Goal: Task Accomplishment & Management: Manage account settings

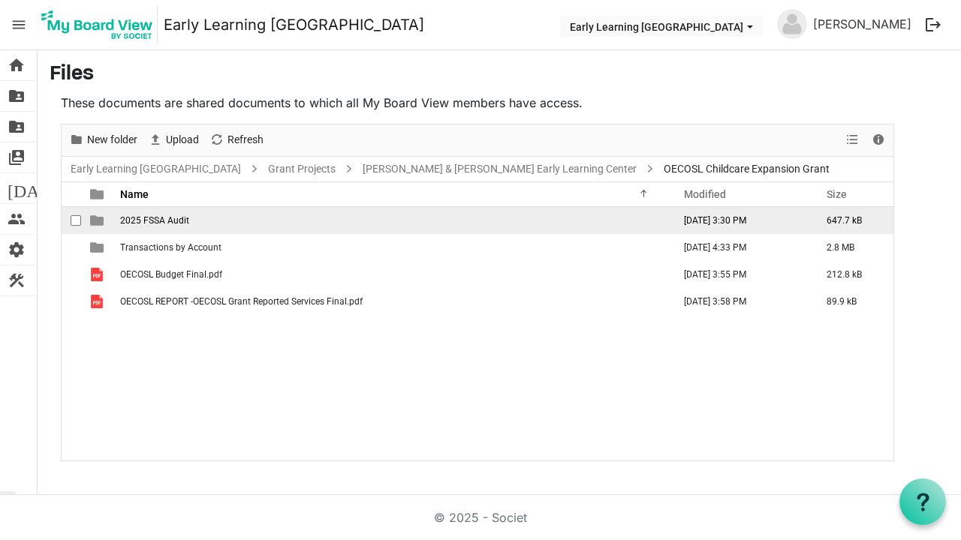
click at [165, 222] on span "2025 FSSA Audit" at bounding box center [154, 220] width 69 height 11
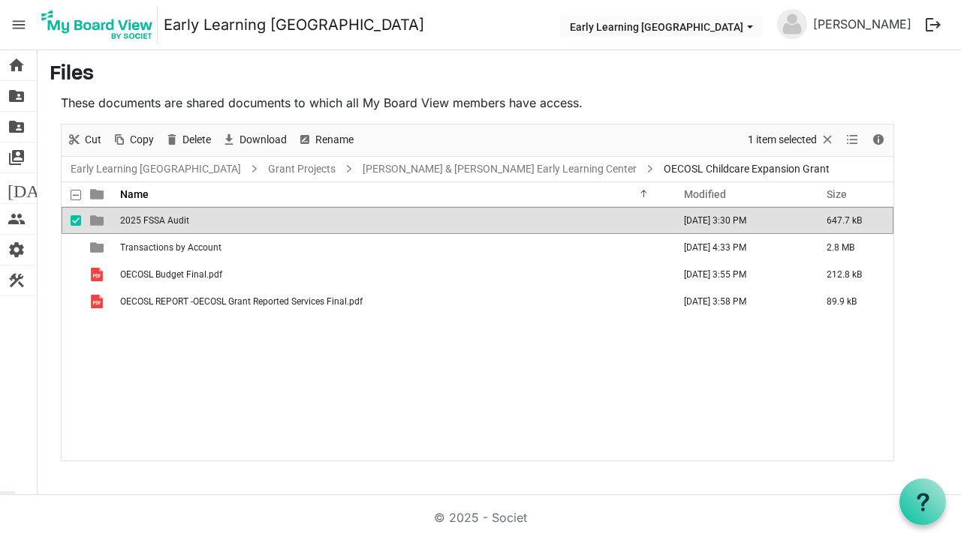
click at [165, 222] on span "2025 FSSA Audit" at bounding box center [154, 220] width 69 height 11
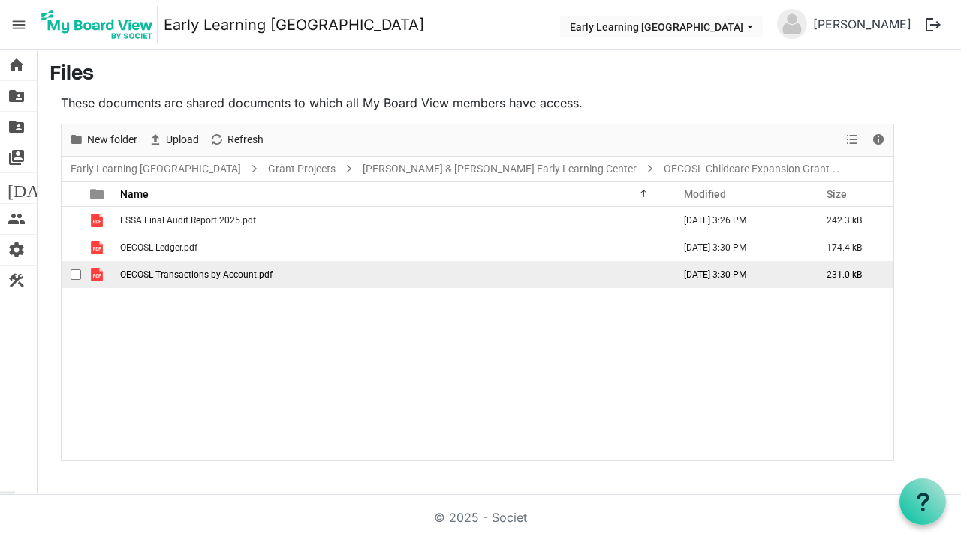
click at [173, 271] on span "OECOSL Transactions by Account.pdf" at bounding box center [196, 274] width 152 height 11
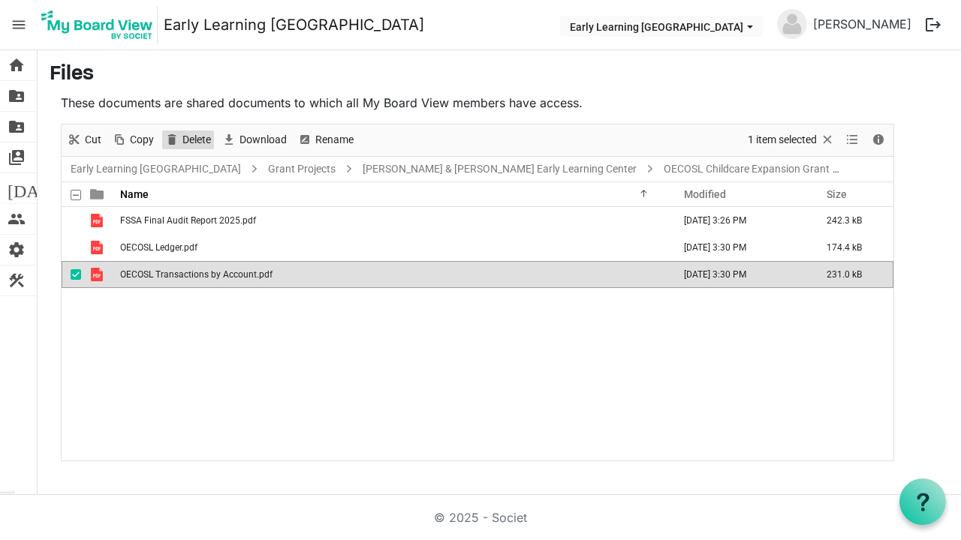
click at [191, 136] on span "Delete" at bounding box center [197, 140] width 32 height 19
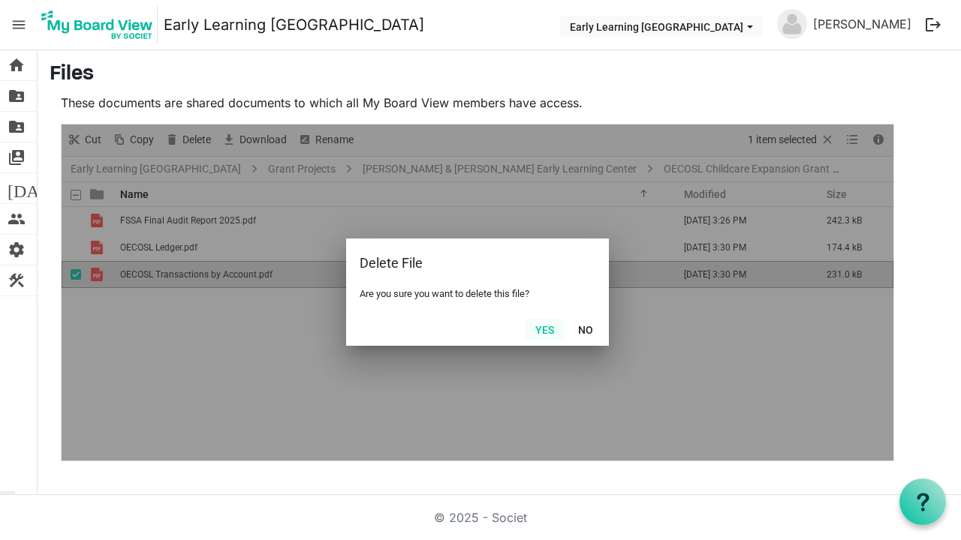
click at [552, 335] on button "Yes" at bounding box center [544, 329] width 38 height 21
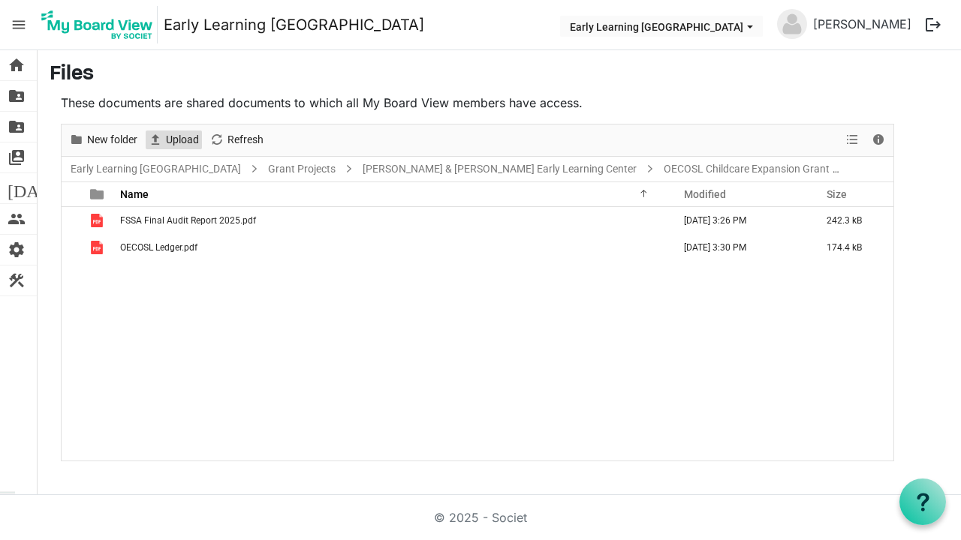
click at [172, 140] on span "Upload" at bounding box center [182, 140] width 36 height 19
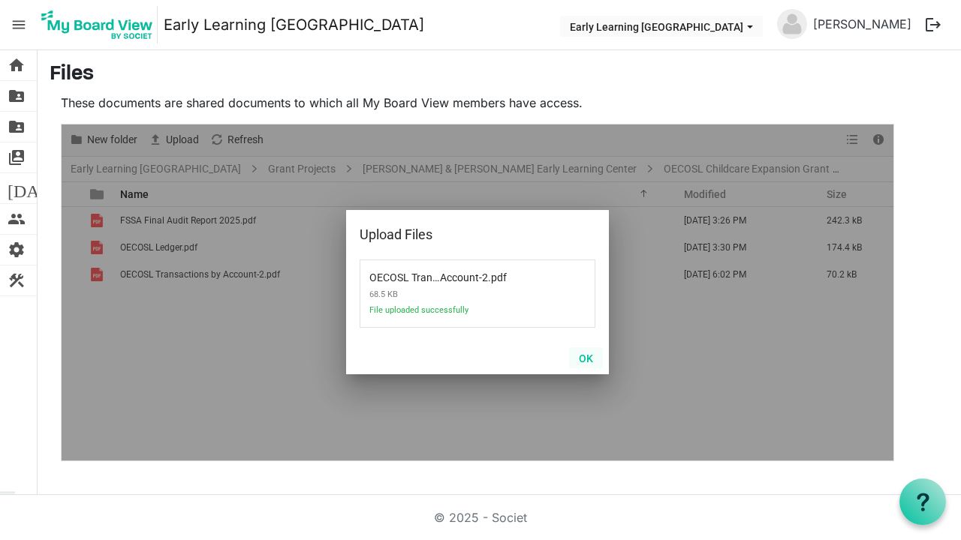
click at [588, 356] on button "OK" at bounding box center [586, 357] width 34 height 21
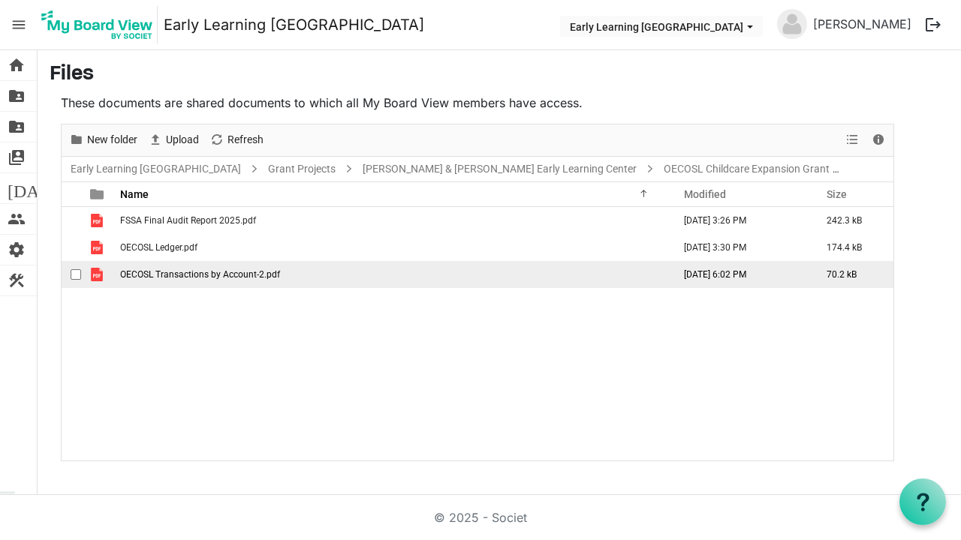
click at [202, 275] on span "OECOSL Transactions by Account-2.pdf" at bounding box center [200, 274] width 160 height 11
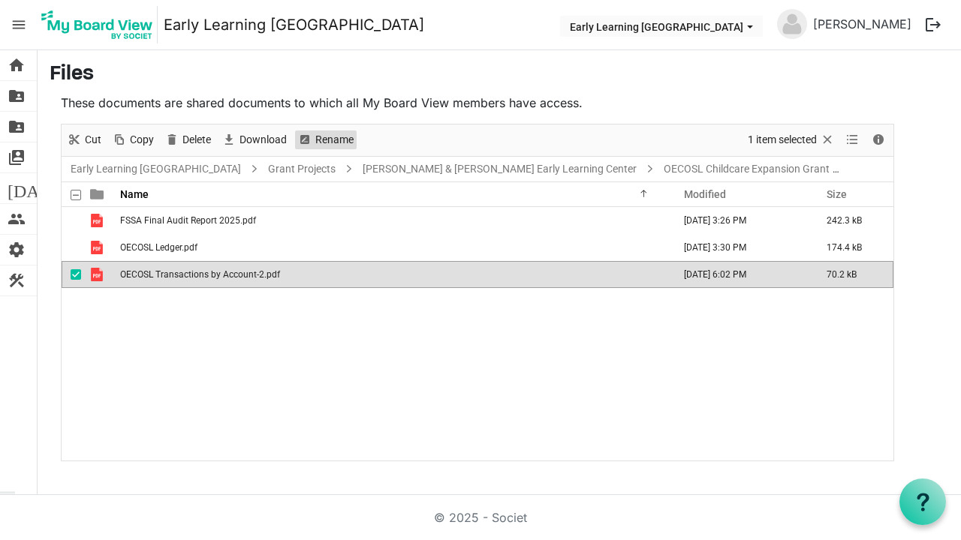
click at [326, 134] on span "Rename" at bounding box center [334, 140] width 41 height 19
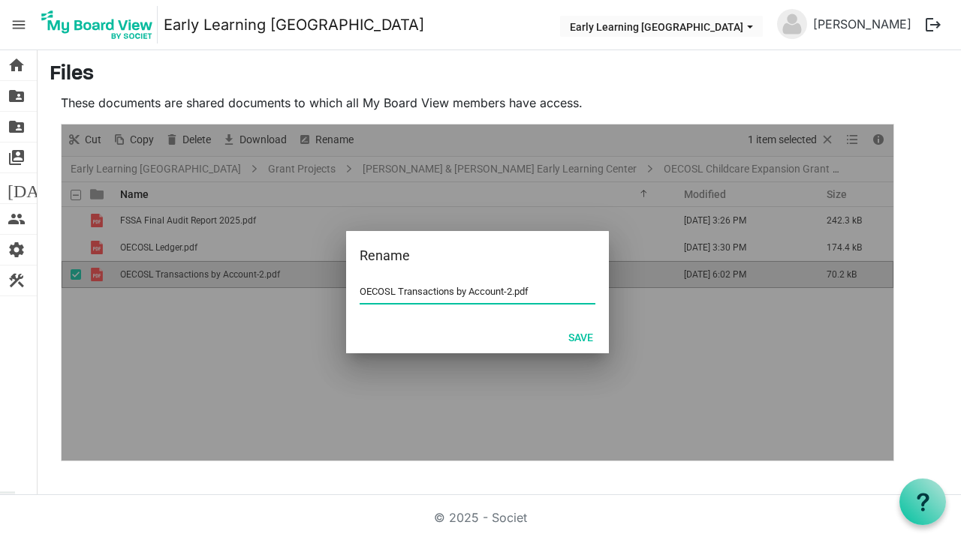
click at [513, 292] on input "OECOSL Transactions by Account-2.pdf" at bounding box center [477, 292] width 236 height 23
type input "OECOSL Transactions by Account.pdf"
click at [588, 336] on button "Save" at bounding box center [580, 336] width 44 height 21
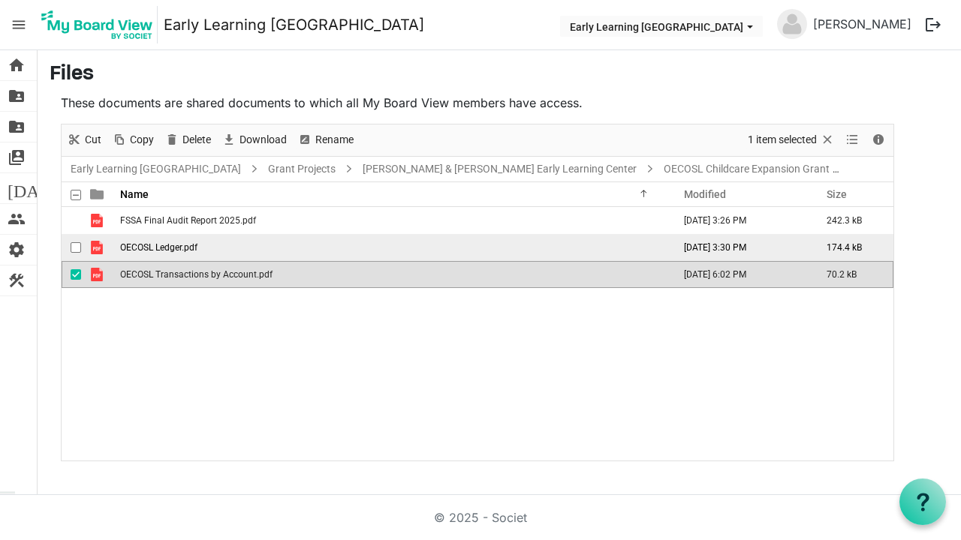
click at [542, 246] on td "OECOSL Ledger.pdf" at bounding box center [392, 247] width 552 height 27
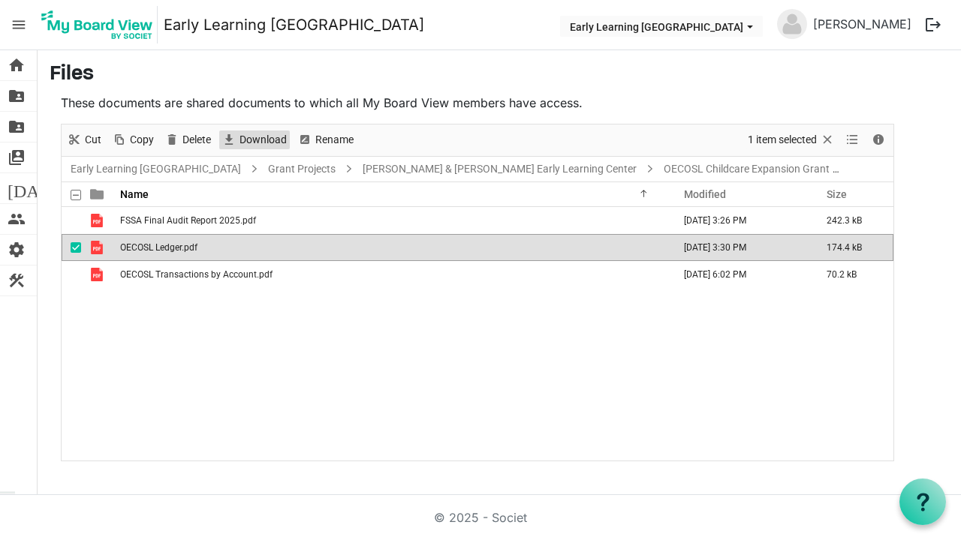
click at [260, 139] on span "Download" at bounding box center [263, 140] width 50 height 19
click at [269, 405] on div "FSSA Final Audit Report 2025.pdf [DATE] 3:26 PM 242.3 kB OECOSL Ledger.pdf [DAT…" at bounding box center [478, 333] width 832 height 253
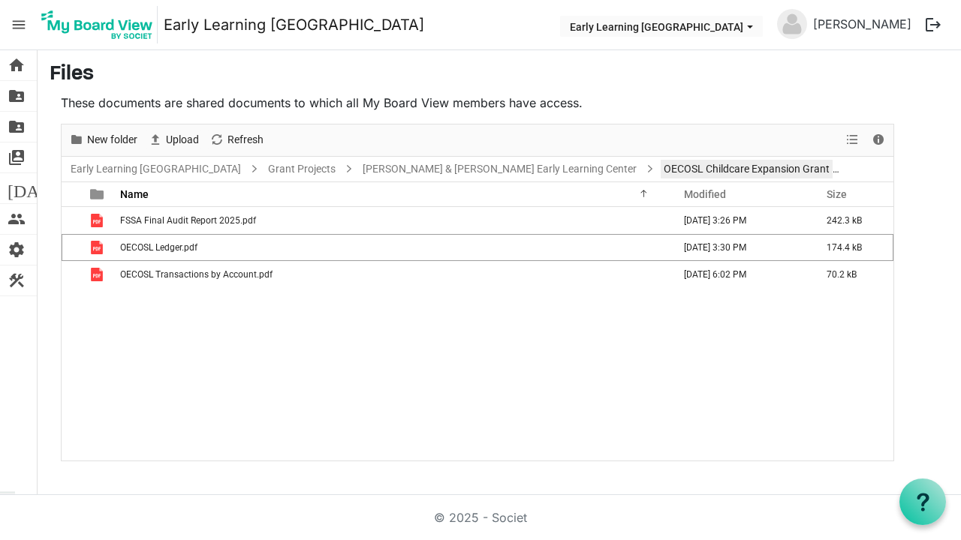
click at [667, 169] on link "OECOSL Childcare Expansion Grant" at bounding box center [746, 169] width 172 height 19
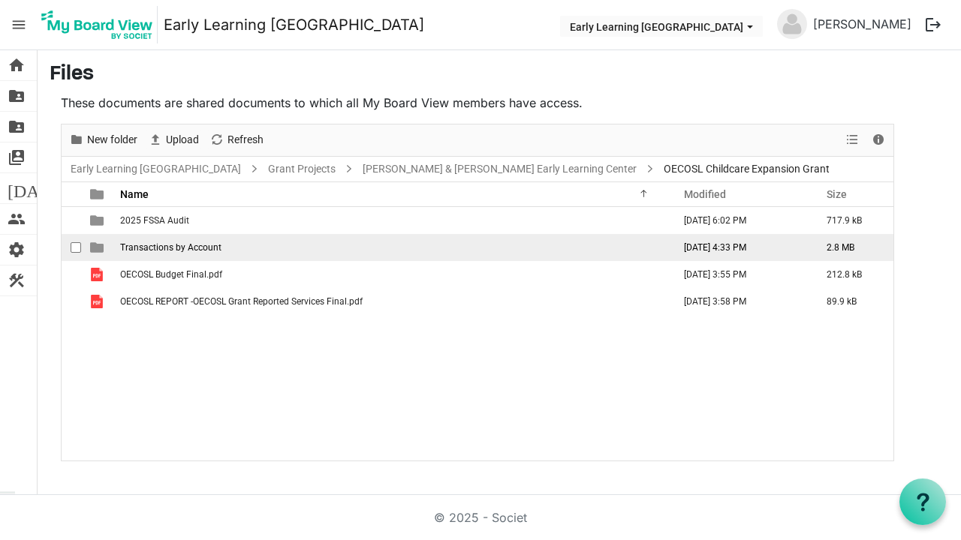
click at [212, 250] on span "Transactions by Account" at bounding box center [170, 247] width 101 height 11
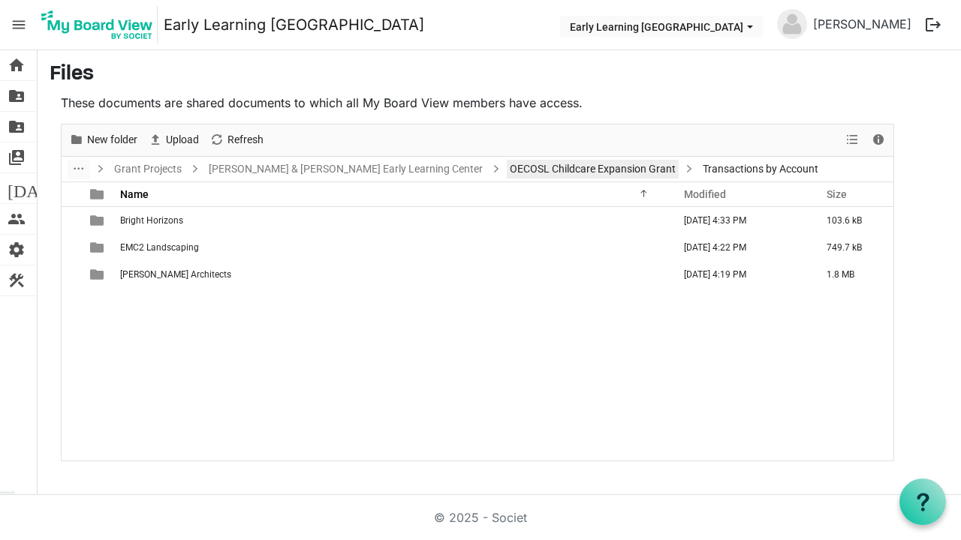
click at [524, 170] on link "OECOSL Childcare Expansion Grant" at bounding box center [593, 169] width 172 height 19
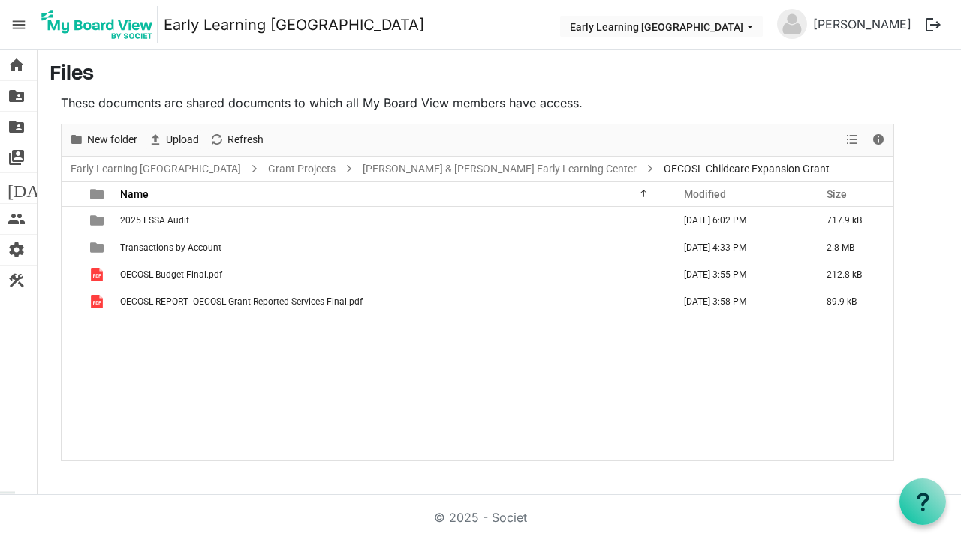
click at [202, 341] on div "2025 FSSA Audit [DATE] 6:02 PM 717.9 kB Transactions by Account [DATE] 4:33 PM …" at bounding box center [478, 333] width 832 height 253
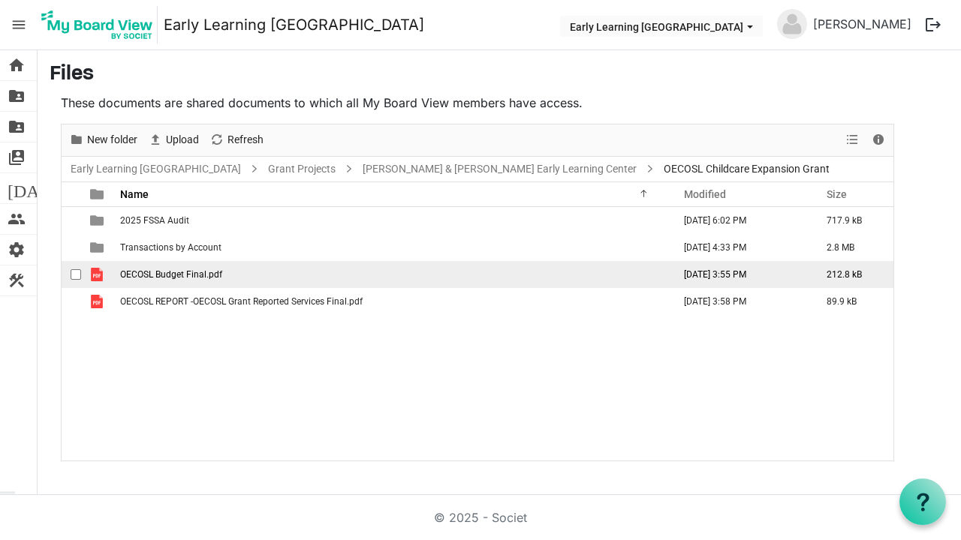
click at [72, 272] on span "checkbox" at bounding box center [76, 274] width 11 height 11
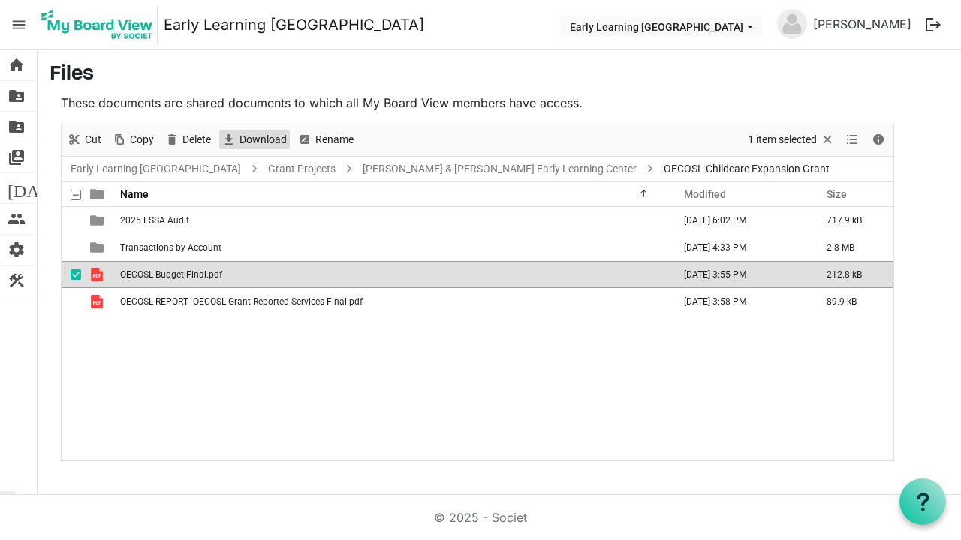
click at [259, 137] on span "Download" at bounding box center [263, 140] width 50 height 19
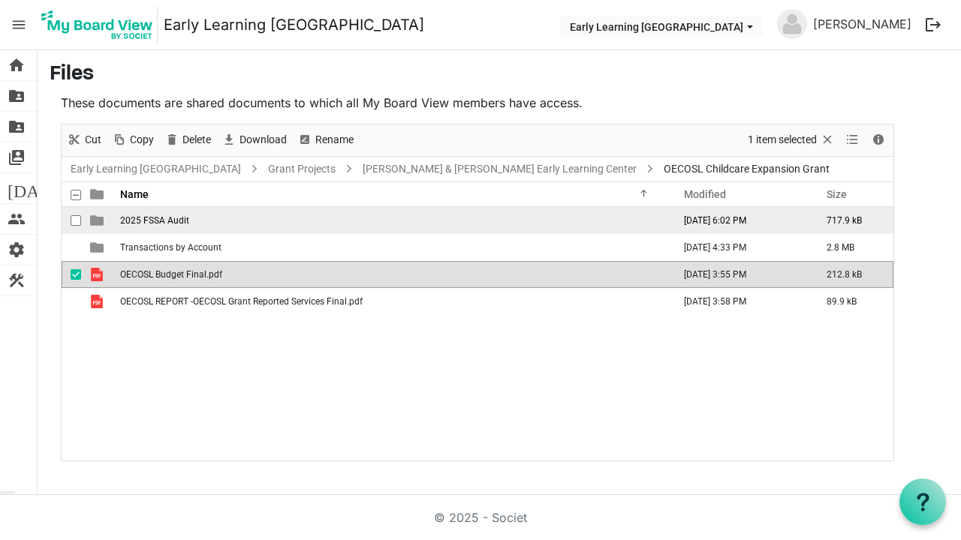
click at [134, 228] on td "2025 FSSA Audit" at bounding box center [392, 220] width 552 height 27
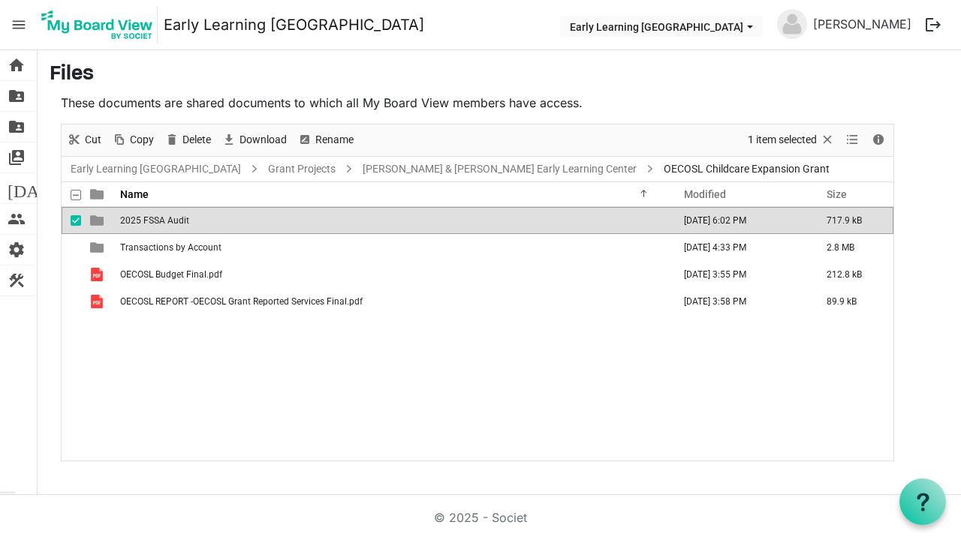
click at [134, 228] on td "2025 FSSA Audit" at bounding box center [392, 220] width 552 height 27
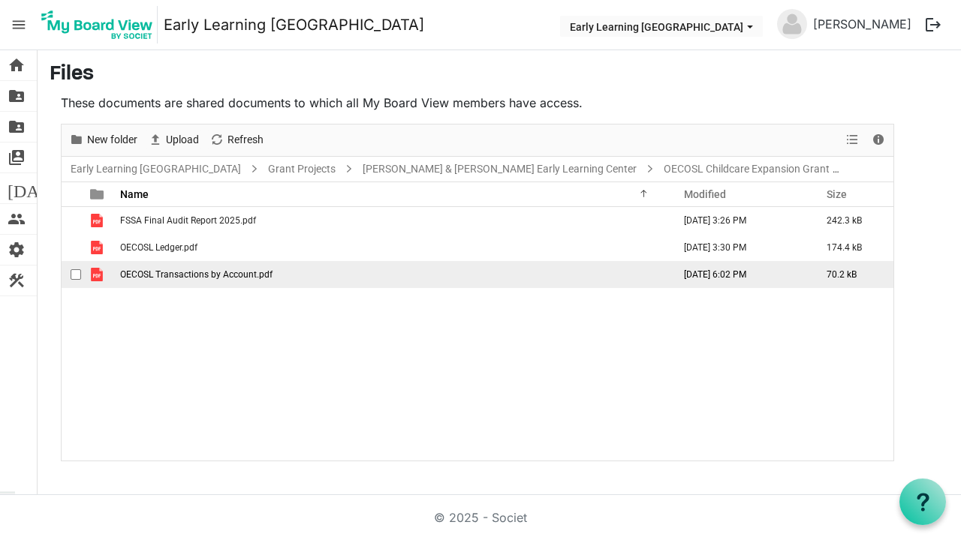
click at [167, 280] on td "OECOSL Transactions by Account.pdf" at bounding box center [392, 274] width 552 height 27
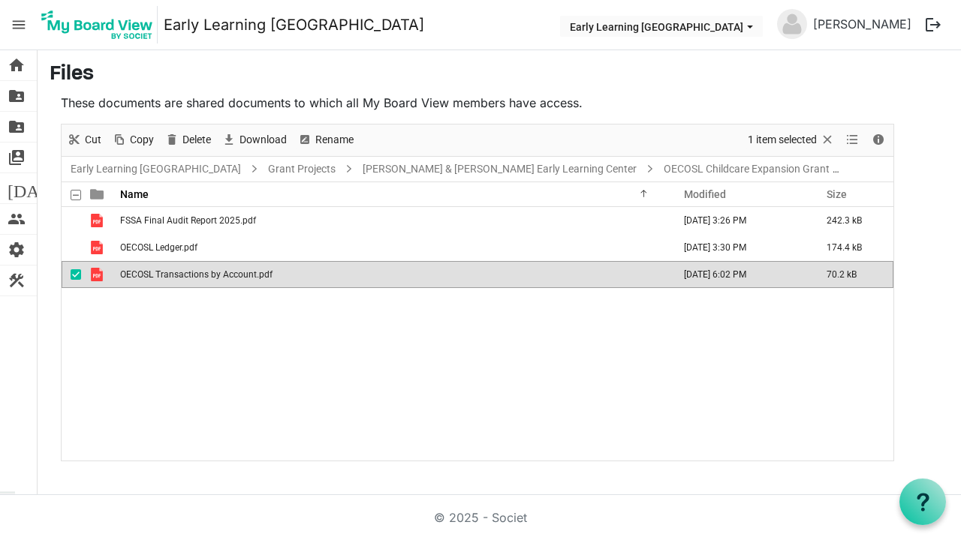
click at [167, 280] on td "OECOSL Transactions by Account.pdf" at bounding box center [392, 274] width 552 height 27
click at [284, 386] on div "FSSA Final Audit Report 2025.pdf [DATE] 3:26 PM 242.3 kB OECOSL Ledger.pdf [DAT…" at bounding box center [478, 333] width 832 height 253
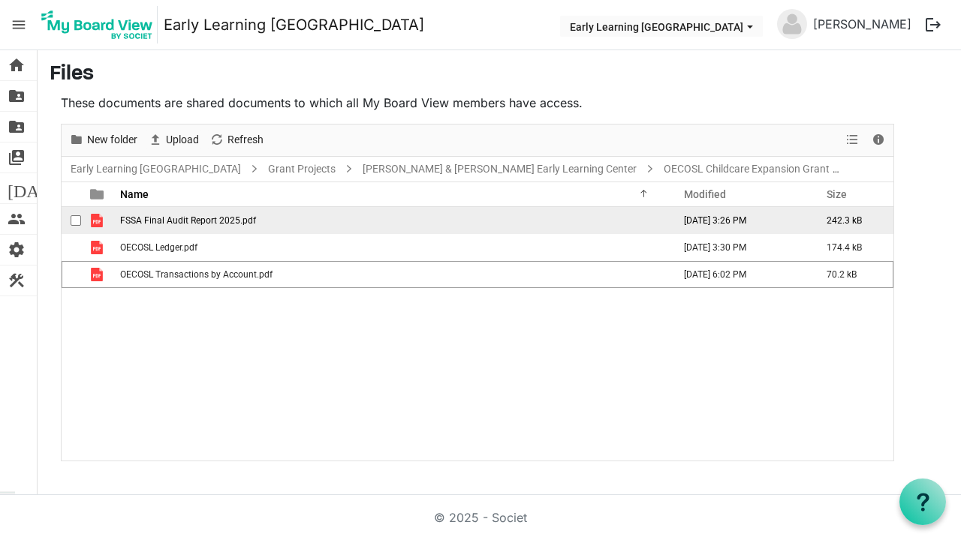
click at [221, 218] on span "FSSA Final Audit Report 2025.pdf" at bounding box center [188, 220] width 136 height 11
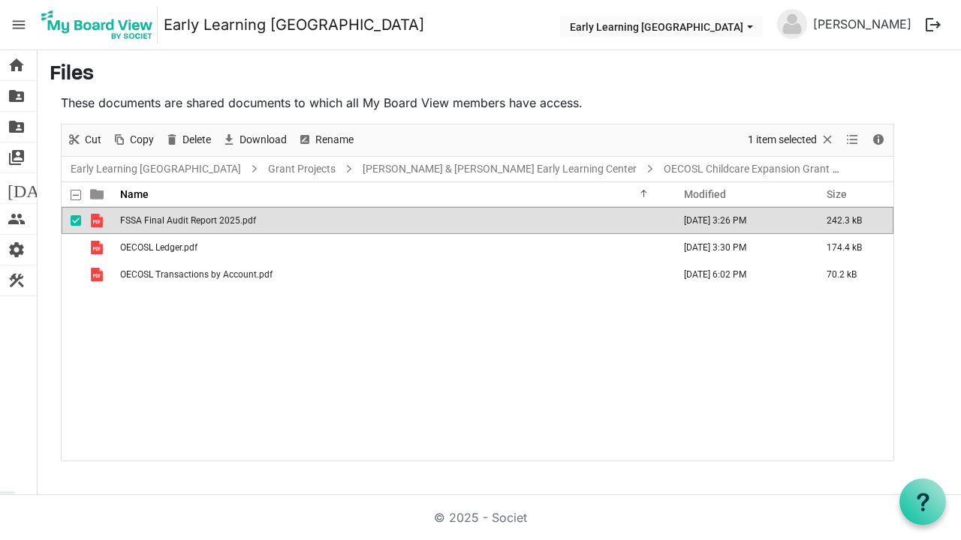
click at [351, 427] on div "FSSA Final Audit Report 2025.pdf [DATE] 3:26 PM 242.3 kB OECOSL Ledger.pdf [DAT…" at bounding box center [478, 333] width 832 height 253
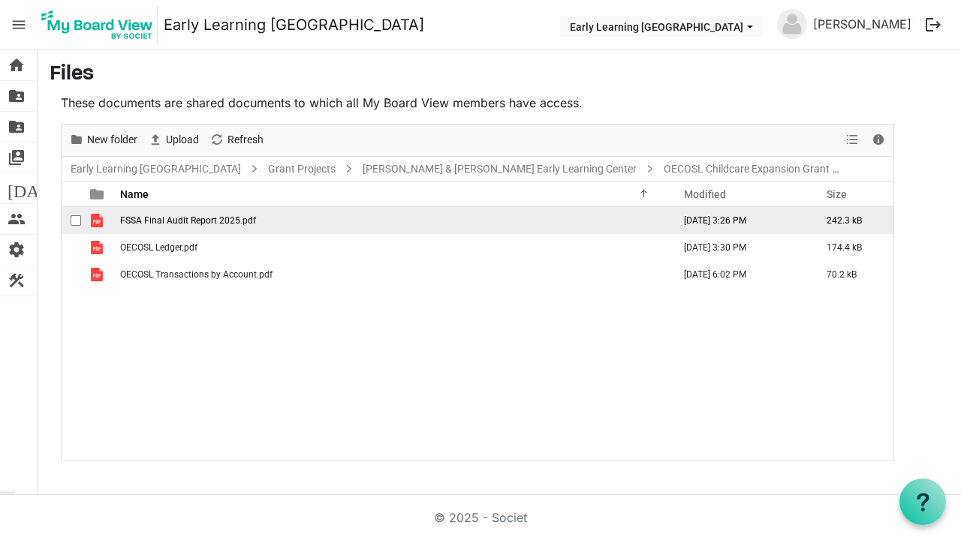
click at [218, 222] on span "FSSA Final Audit Report 2025.pdf" at bounding box center [188, 220] width 136 height 11
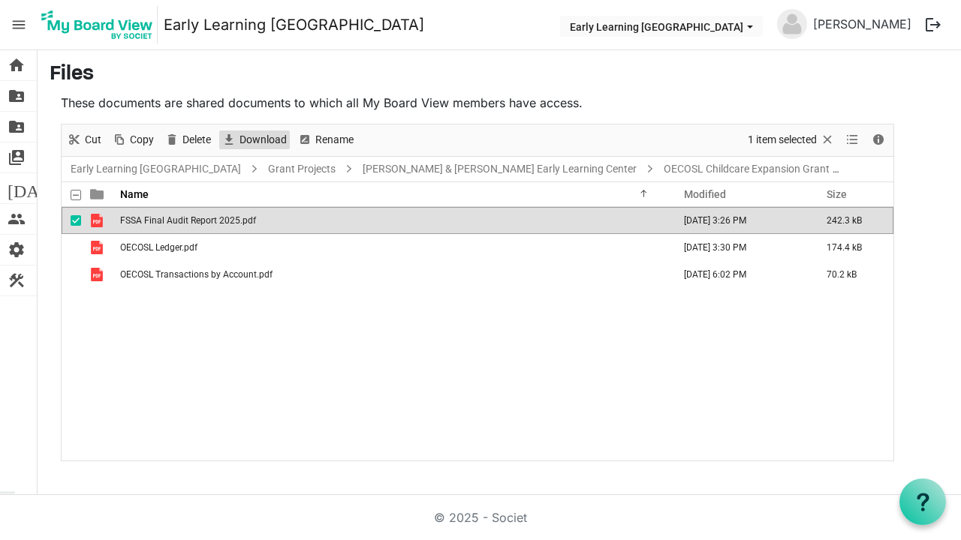
click at [269, 142] on span "Download" at bounding box center [263, 140] width 50 height 19
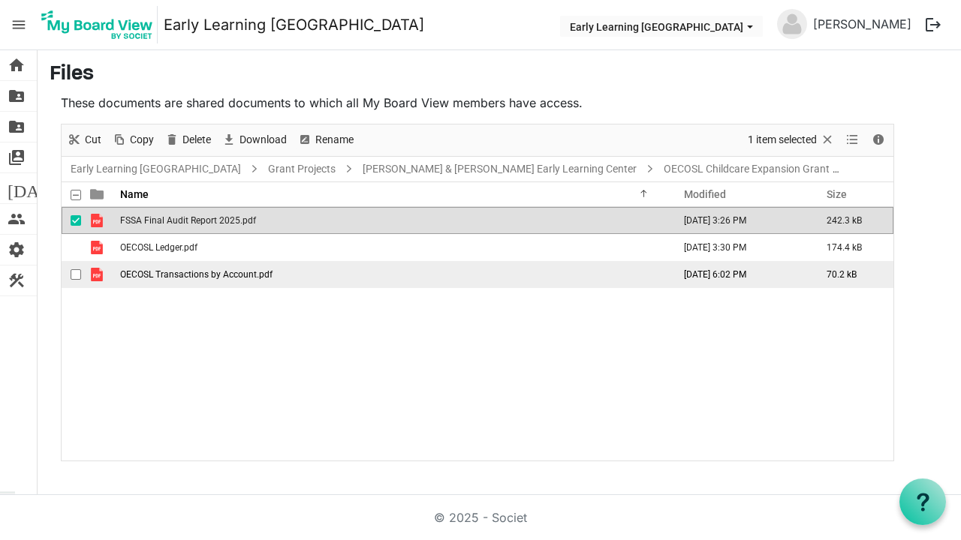
click at [231, 274] on span "OECOSL Transactions by Account.pdf" at bounding box center [196, 274] width 152 height 11
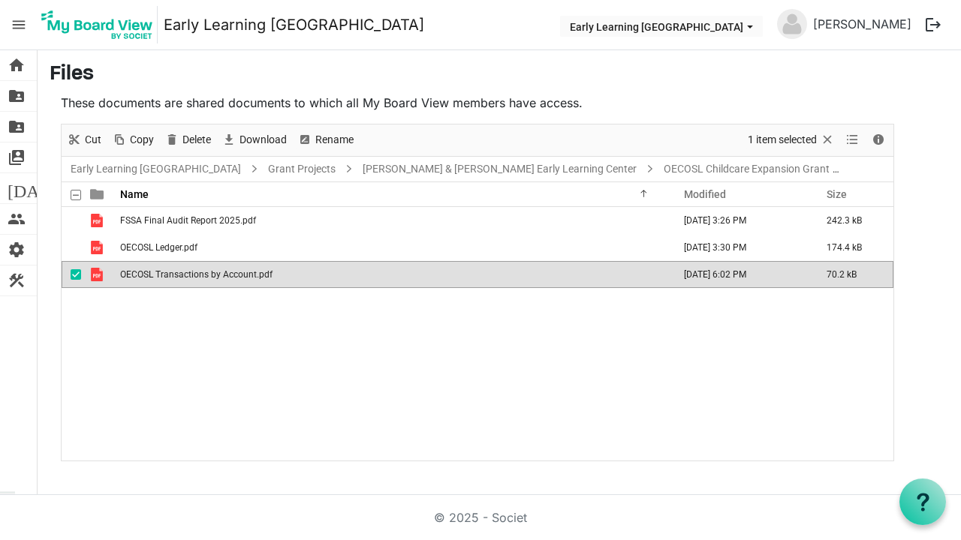
click at [231, 274] on span "OECOSL Transactions by Account.pdf" at bounding box center [196, 274] width 152 height 11
click at [269, 143] on span "Download" at bounding box center [263, 140] width 50 height 19
